Goal: Information Seeking & Learning: Compare options

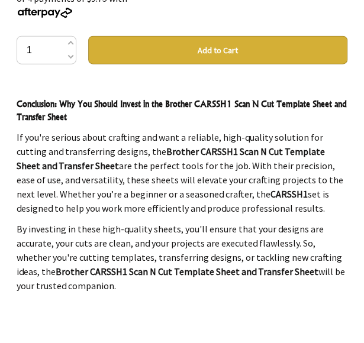
scroll to position [1188, 0]
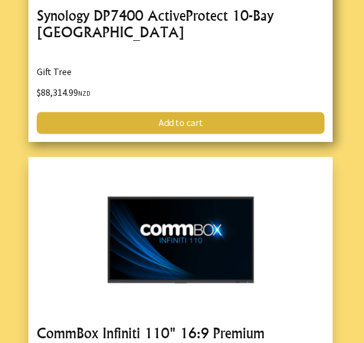
scroll to position [1952, 0]
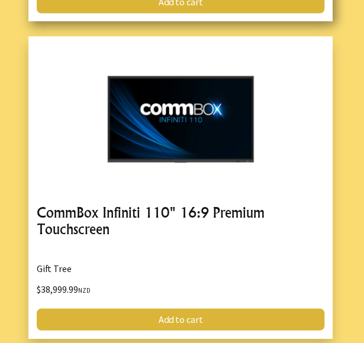
scroll to position [1479, 0]
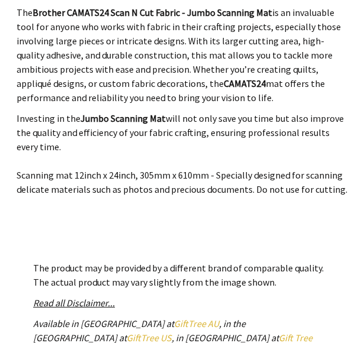
scroll to position [1227, 0]
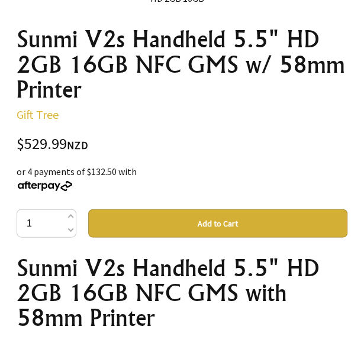
scroll to position [414, 0]
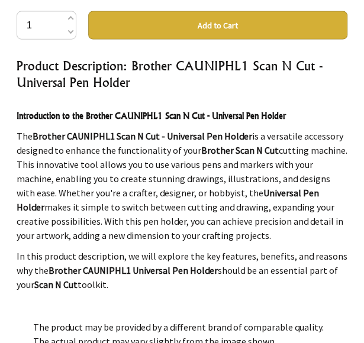
scroll to position [355, 0]
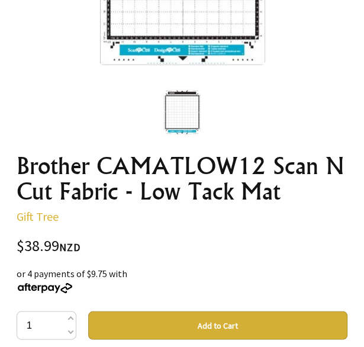
scroll to position [237, 0]
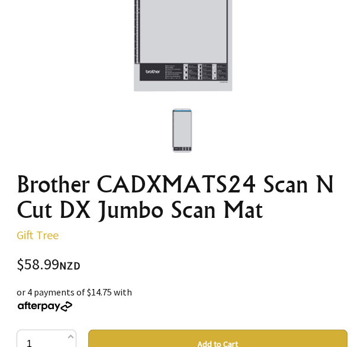
scroll to position [355, 0]
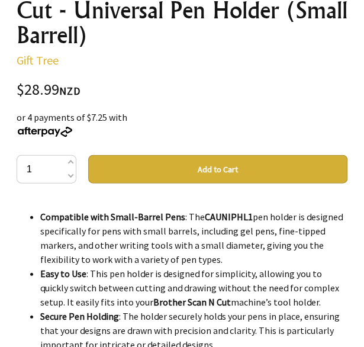
scroll to position [473, 0]
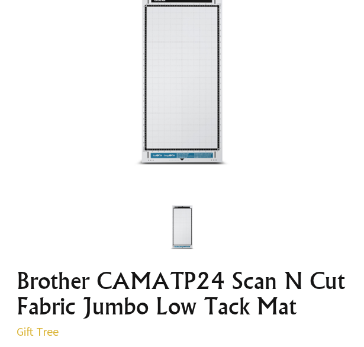
scroll to position [355, 0]
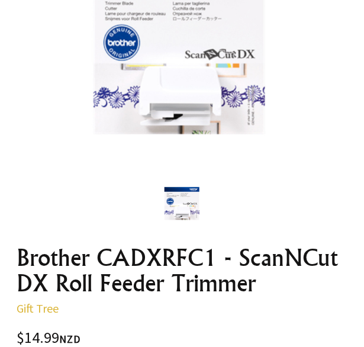
scroll to position [355, 0]
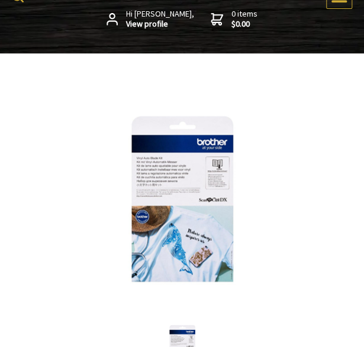
scroll to position [118, 0]
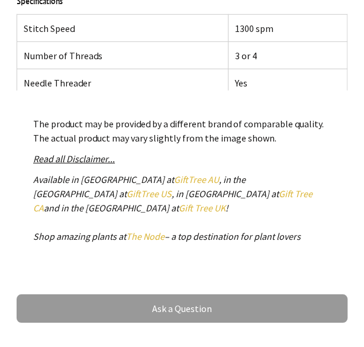
scroll to position [1006, 0]
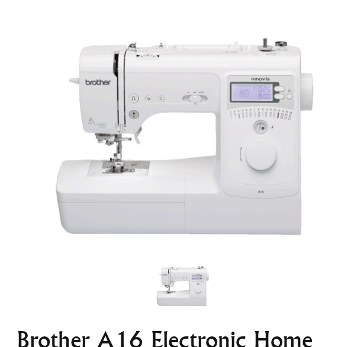
scroll to position [237, 0]
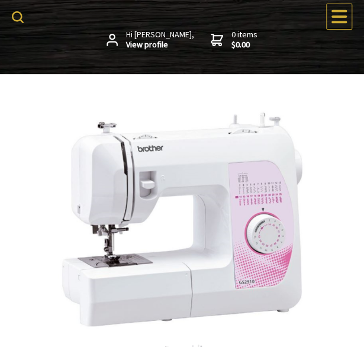
scroll to position [59, 0]
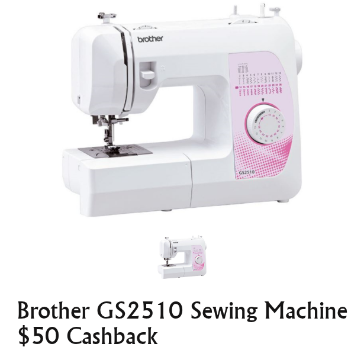
scroll to position [355, 0]
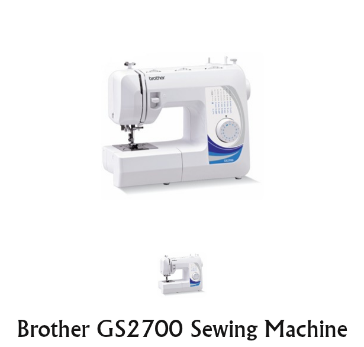
scroll to position [296, 0]
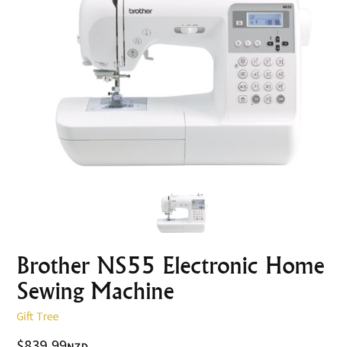
scroll to position [296, 0]
